Goal: Task Accomplishment & Management: Complete application form

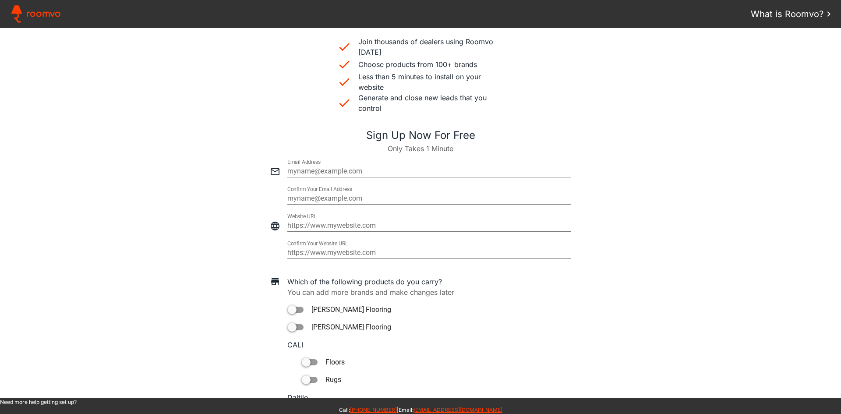
scroll to position [221, 0]
click at [319, 169] on input "email" at bounding box center [429, 170] width 284 height 11
paste input "[EMAIL_ADDRESS][DOMAIN_NAME]"
type input "[EMAIL_ADDRESS][DOMAIN_NAME]"
type paper-input "[EMAIL_ADDRESS][DOMAIN_NAME]"
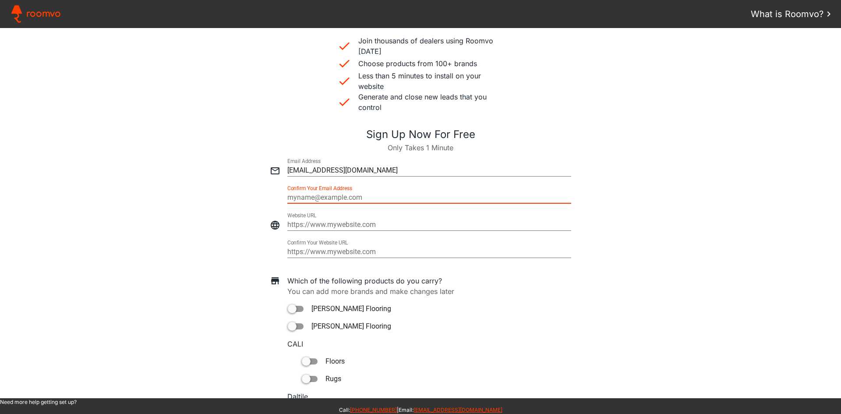
click at [351, 196] on input "email" at bounding box center [429, 197] width 284 height 11
type input "[EMAIL_ADDRESS][DOMAIN_NAME]"
type paper-input "[EMAIL_ADDRESS][DOMAIN_NAME]"
click at [321, 223] on input "https://" at bounding box center [429, 224] width 284 height 11
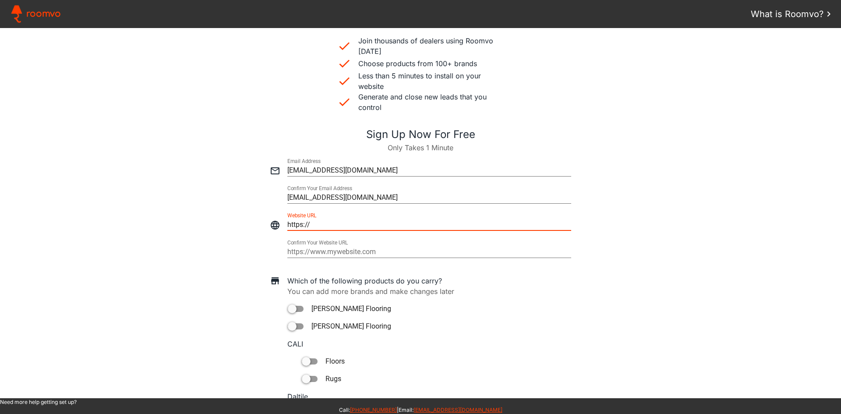
drag, startPoint x: 323, startPoint y: 224, endPoint x: 249, endPoint y: 211, distance: 75.1
click at [249, 211] on div at bounding box center [420, 220] width 823 height 27
paste input "[DOMAIN_NAME][URL]"
type input "[URL][DOMAIN_NAME]"
type paper-input "[URL][DOMAIN_NAME]"
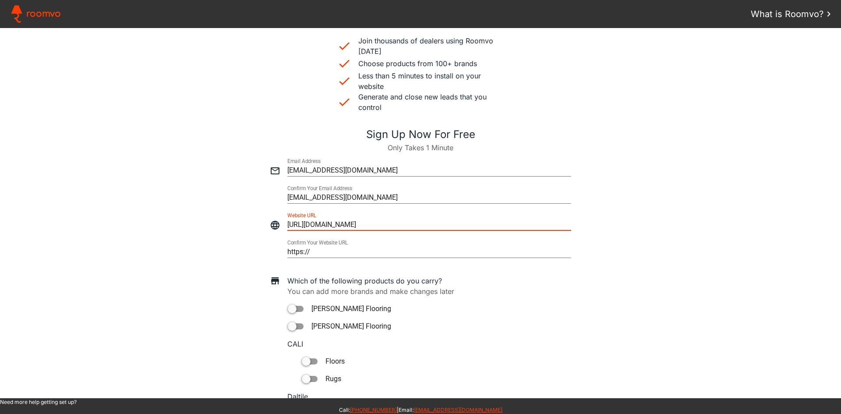
click at [410, 250] on input "https://" at bounding box center [429, 252] width 284 height 11
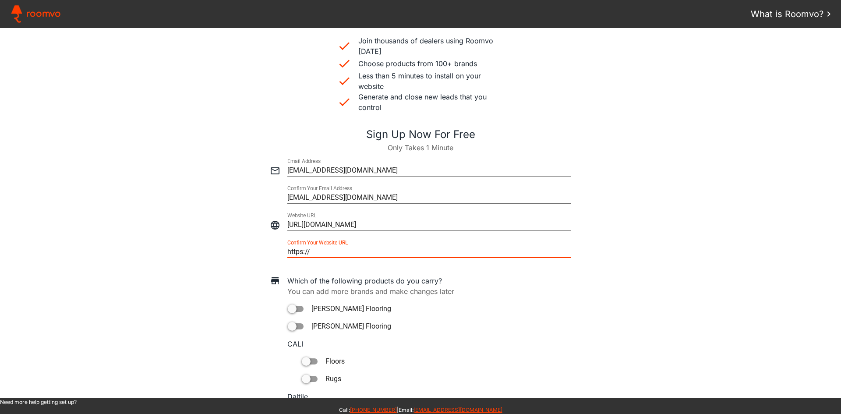
drag, startPoint x: 410, startPoint y: 250, endPoint x: 226, endPoint y: 245, distance: 184.4
click at [226, 245] on div at bounding box center [420, 247] width 823 height 27
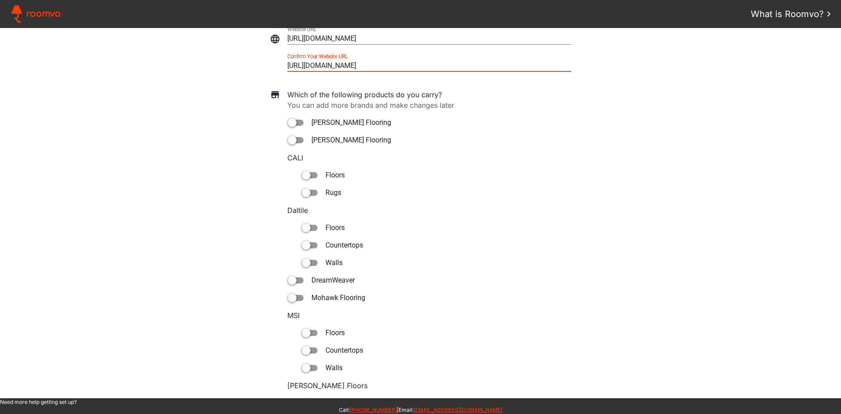
scroll to position [408, 0]
type input "[URL][DOMAIN_NAME]"
type paper-input "[URL][DOMAIN_NAME]"
click at [294, 122] on div at bounding box center [296, 122] width 16 height 6
type paper-toggle-button "on"
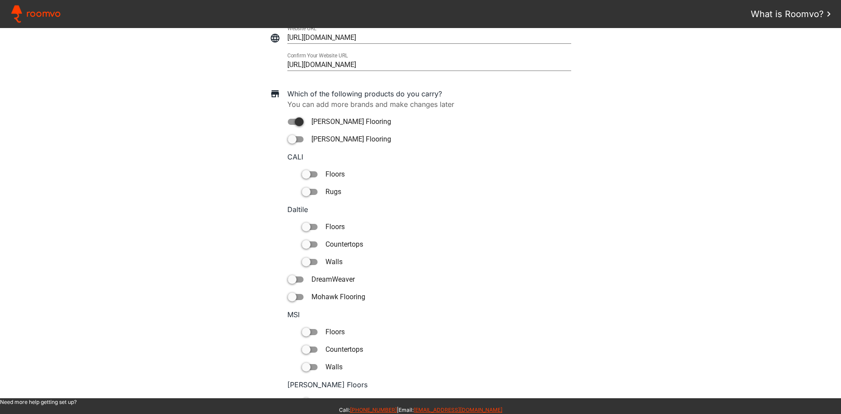
click at [293, 138] on div at bounding box center [296, 139] width 16 height 6
type paper-toggle-button "on"
click at [303, 177] on div at bounding box center [306, 174] width 9 height 9
type paper-toggle-button "on"
click at [313, 191] on div at bounding box center [310, 192] width 16 height 6
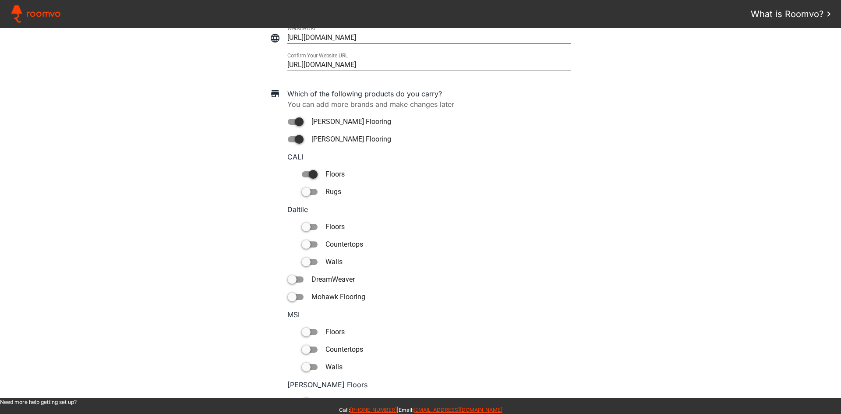
type paper-toggle-button "on"
click at [318, 228] on paper-toggle-button "floors" at bounding box center [436, 227] width 270 height 11
type paper-toggle-button "on"
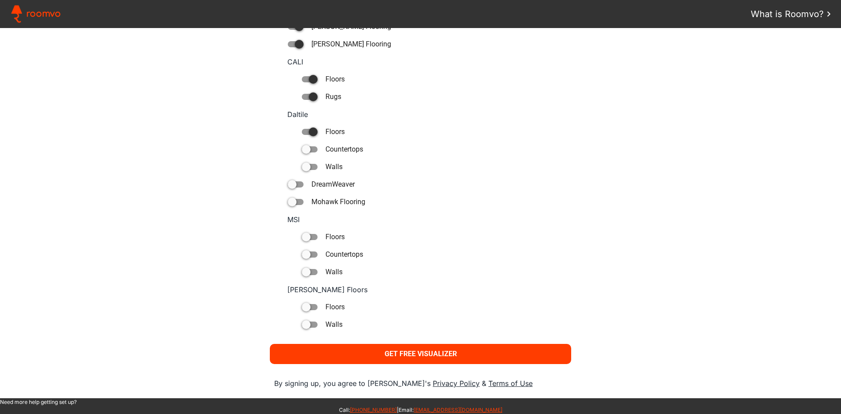
scroll to position [536, 0]
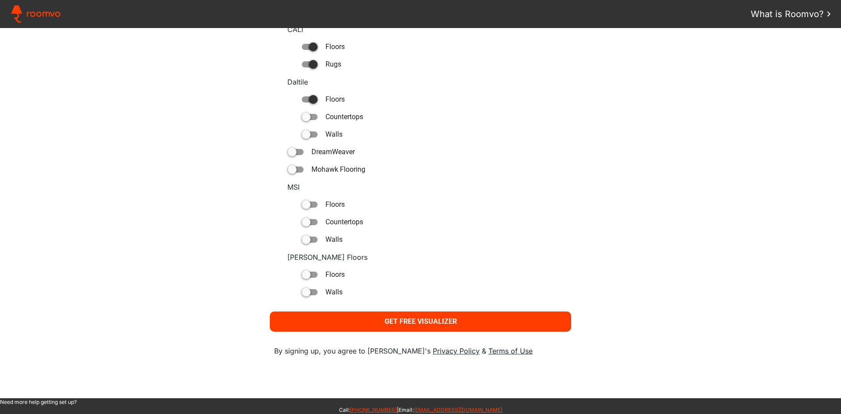
drag, startPoint x: 284, startPoint y: 83, endPoint x: 348, endPoint y: 298, distance: 224.3
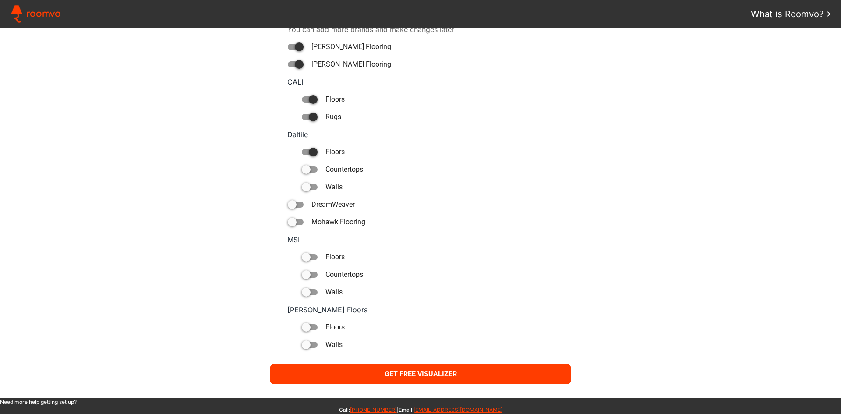
scroll to position [492, 0]
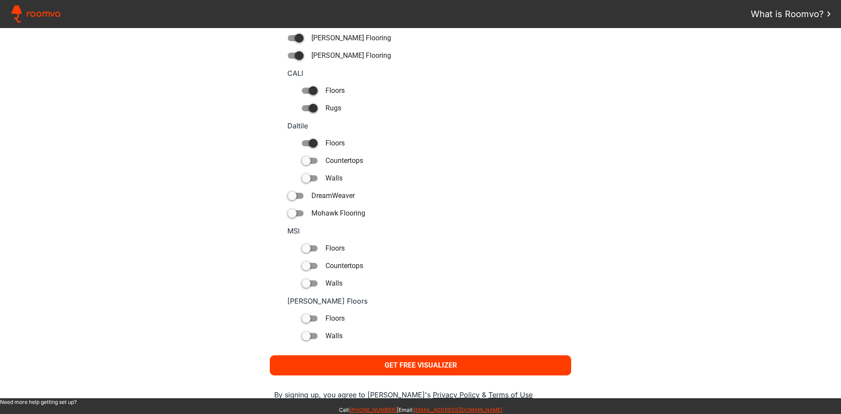
click at [246, 183] on div "walls" at bounding box center [420, 178] width 832 height 11
click at [302, 196] on paper-toggle-button "DreamWeaver" at bounding box center [429, 195] width 284 height 11
type paper-toggle-button "on"
click at [294, 215] on div at bounding box center [296, 213] width 16 height 6
type paper-toggle-button "on"
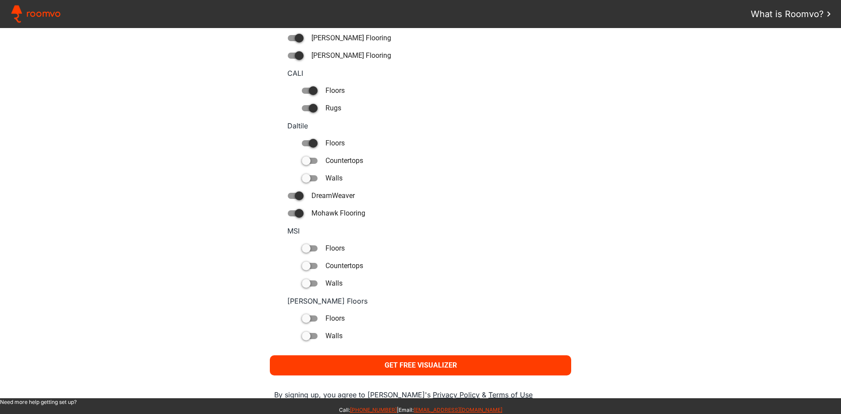
click at [309, 248] on div at bounding box center [310, 248] width 16 height 6
type paper-toggle-button "on"
click at [313, 316] on div at bounding box center [310, 318] width 16 height 6
type paper-toggle-button "on"
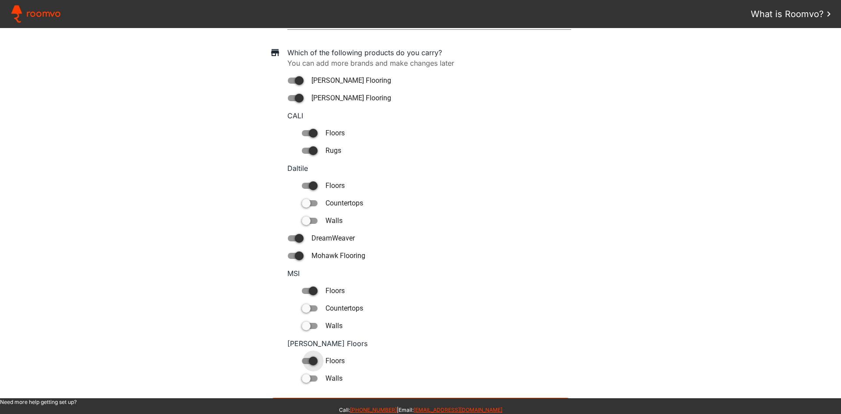
scroll to position [536, 0]
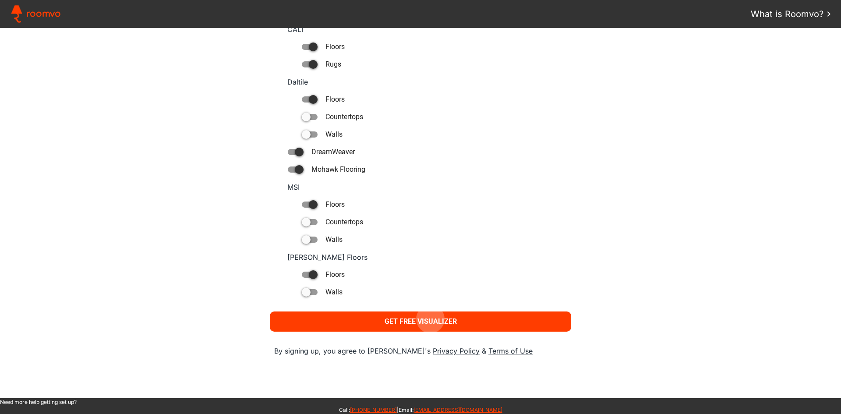
click at [0, 0] on slot "Get Free Visualizer" at bounding box center [0, 0] width 0 height 0
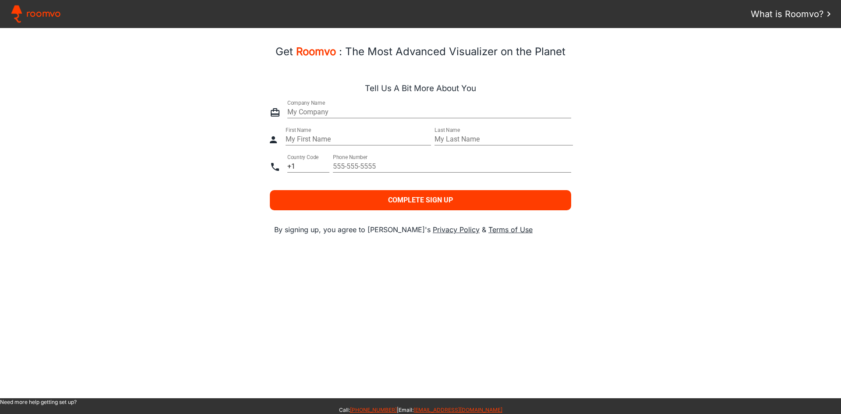
click at [318, 111] on input "text" at bounding box center [429, 112] width 284 height 11
type input "[DOMAIN_NAME]"
type paper-input "[DOMAIN_NAME]"
type input "[PERSON_NAME]"
type paper-input "[PERSON_NAME]"
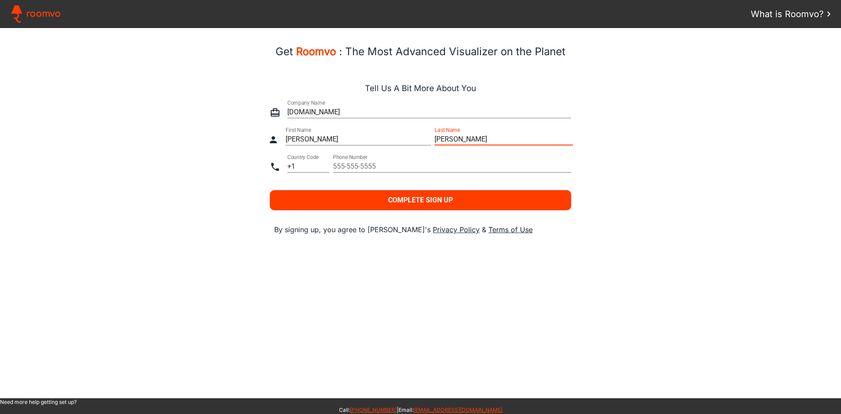
type input "[PERSON_NAME]"
type paper-input "[PERSON_NAME]"
type input "5852151243"
type paper-input "5852151243"
click at [0, 0] on slot "Complete Sign Up" at bounding box center [0, 0] width 0 height 0
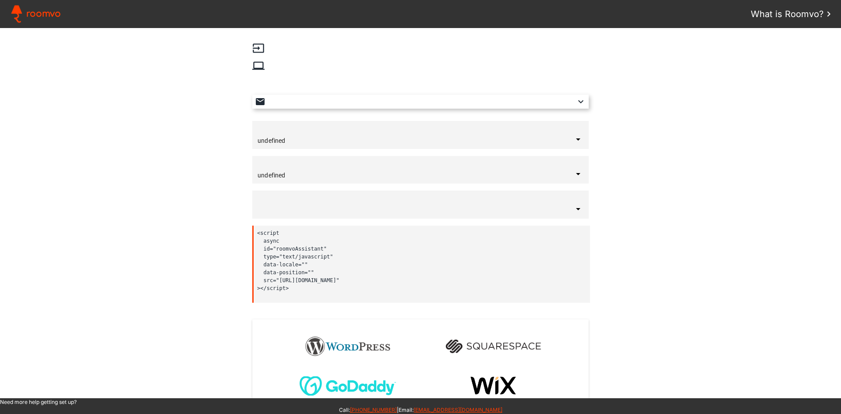
type input "[GEOGRAPHIC_DATA]"
type input "English"
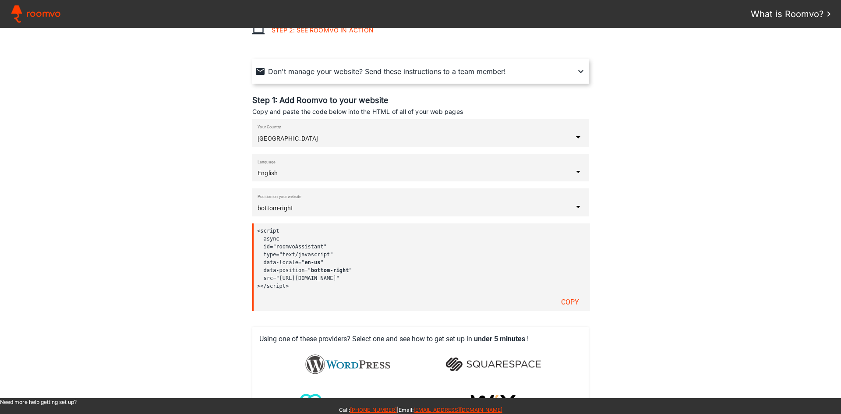
scroll to position [109, 0]
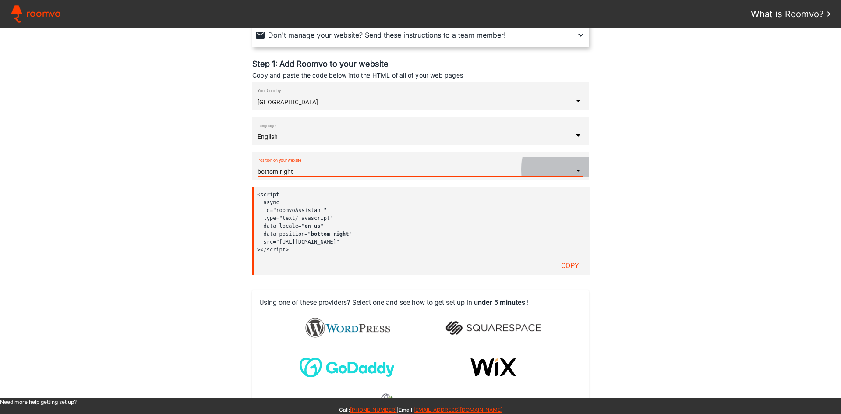
click at [573, 169] on iron-icon at bounding box center [578, 170] width 11 height 11
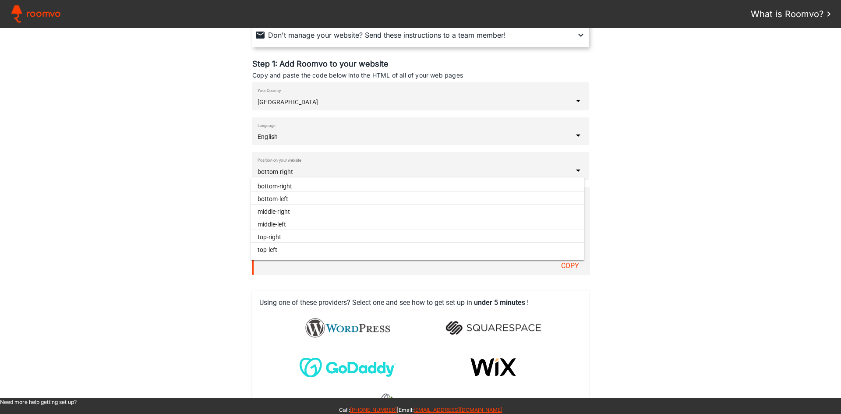
click at [354, 198] on paper-item "bottom-left" at bounding box center [417, 199] width 334 height 11
type input "bottom-left"
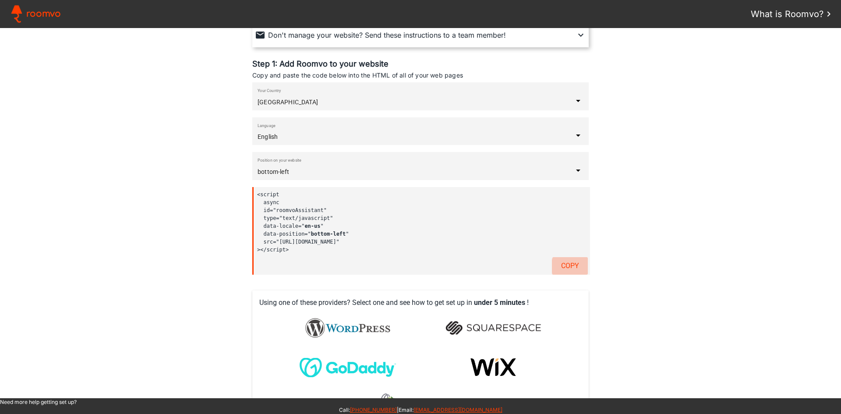
click at [0, 0] on slot "Copy" at bounding box center [0, 0] width 0 height 0
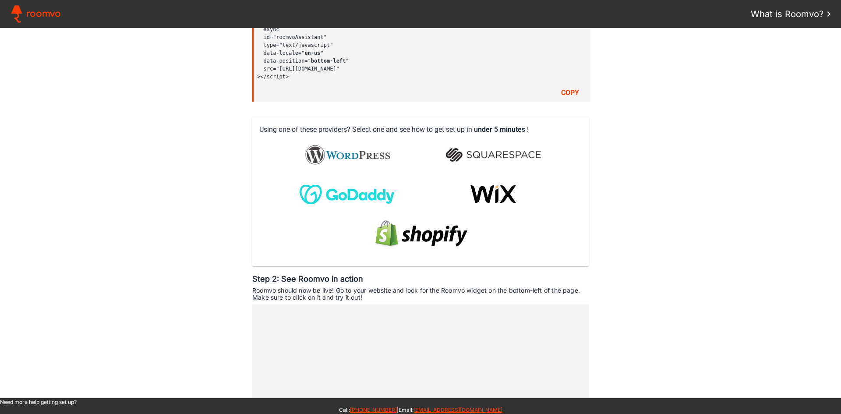
scroll to position [183, 0]
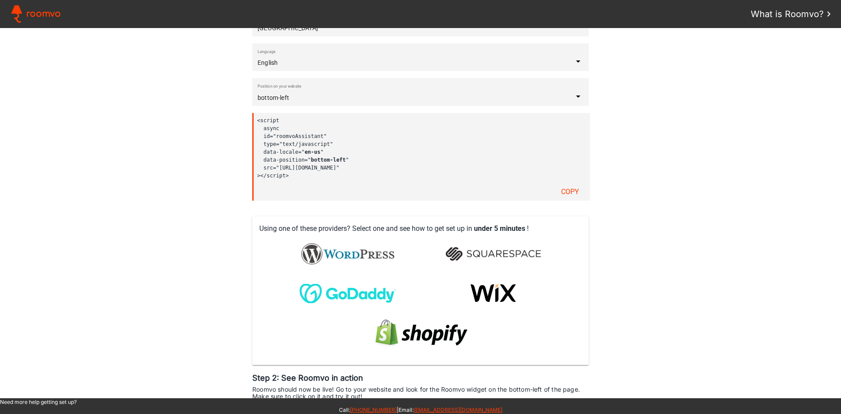
click at [348, 254] on img at bounding box center [348, 253] width 106 height 35
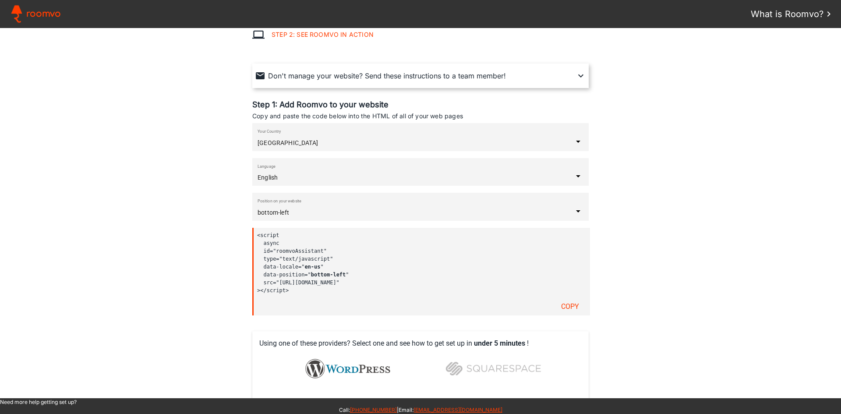
scroll to position [63, 0]
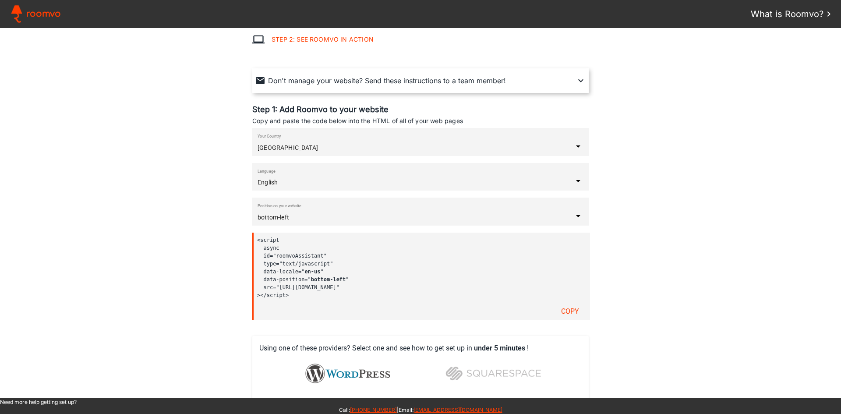
click at [145, 155] on assistant-instructions at bounding box center [420, 213] width 841 height 370
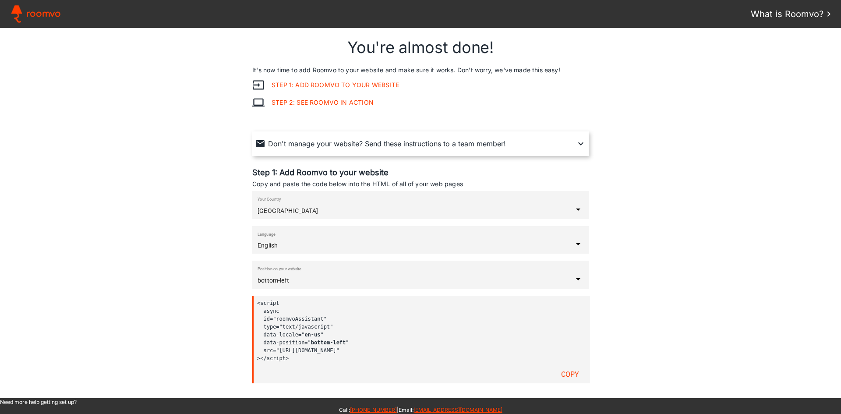
click at [575, 145] on iron-icon at bounding box center [580, 143] width 11 height 11
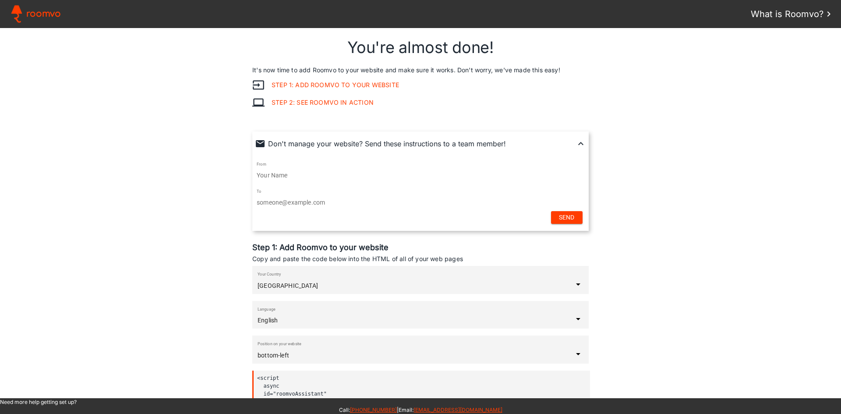
click at [575, 145] on iron-icon at bounding box center [580, 143] width 11 height 11
